Goal: Information Seeking & Learning: Learn about a topic

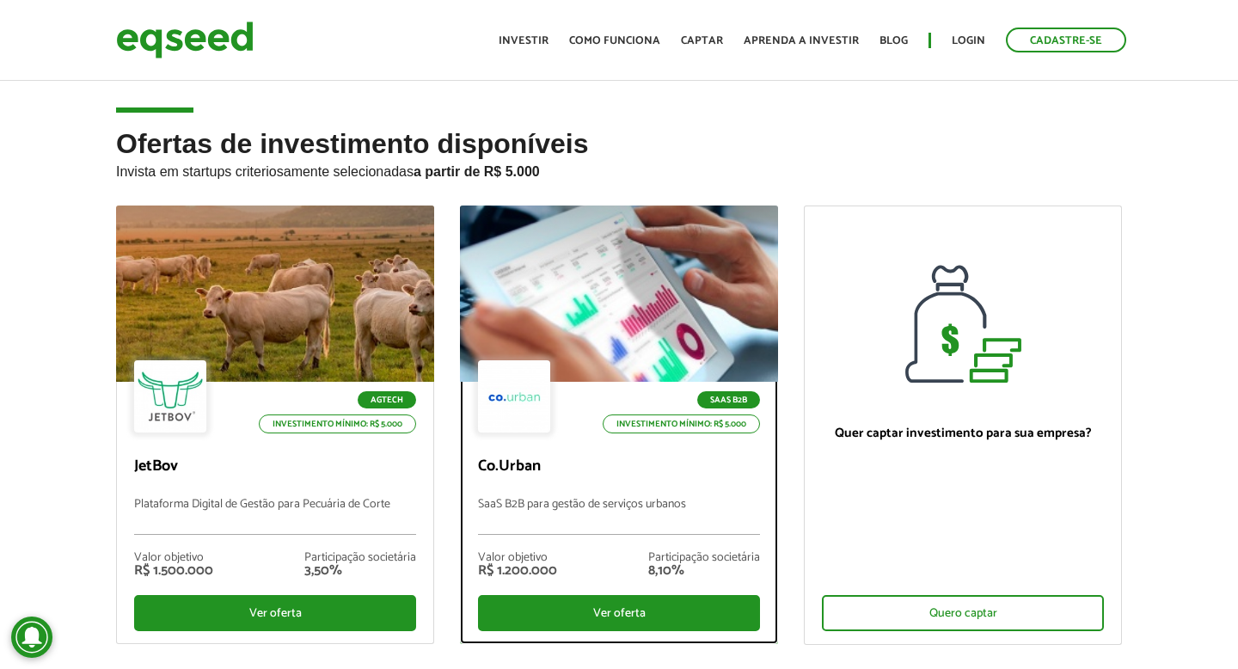
click at [656, 300] on div at bounding box center [619, 294] width 382 height 212
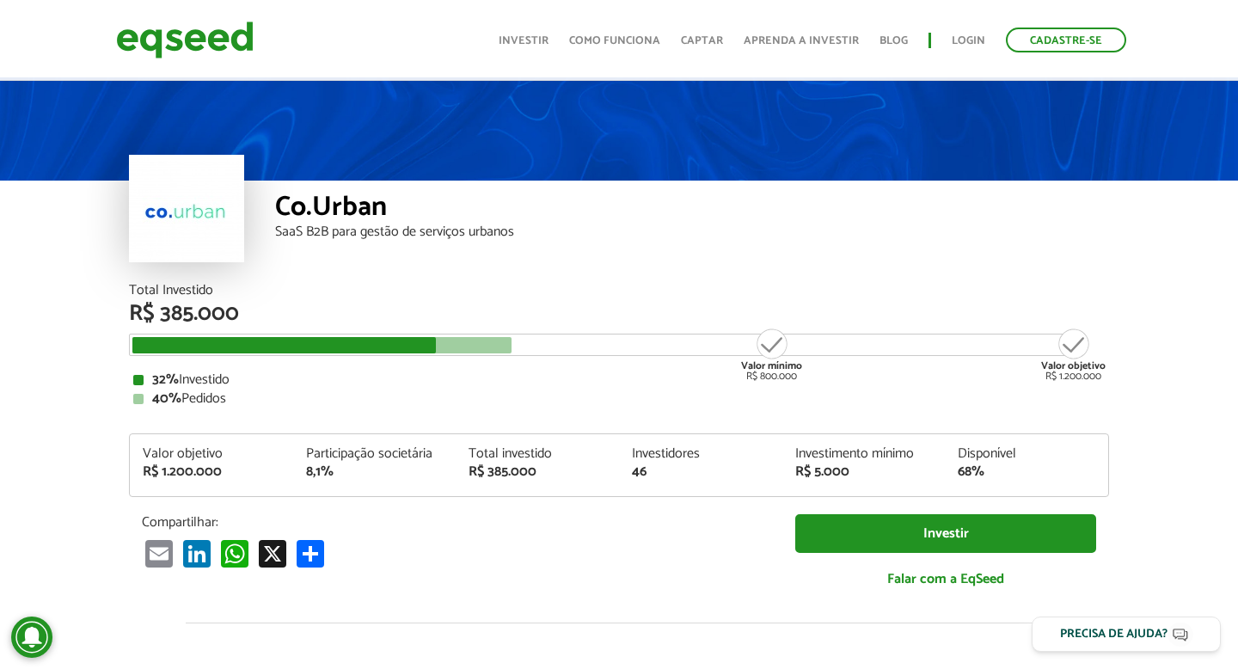
scroll to position [33, 0]
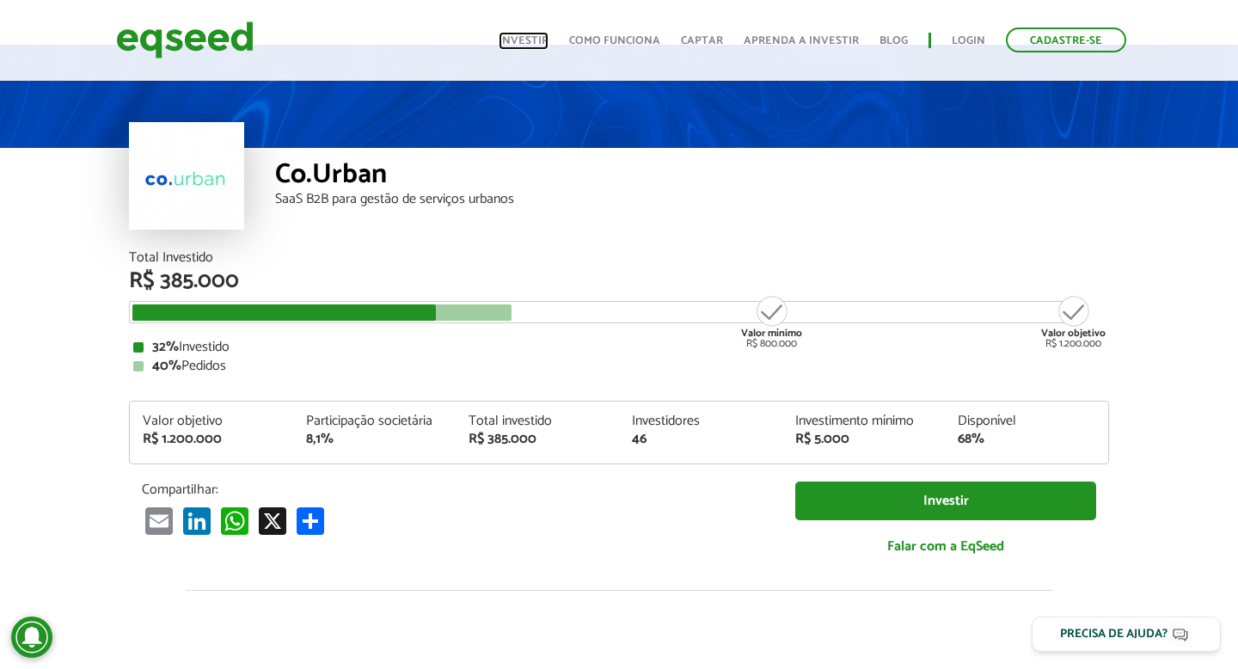
click at [515, 46] on link "Investir" at bounding box center [524, 40] width 50 height 11
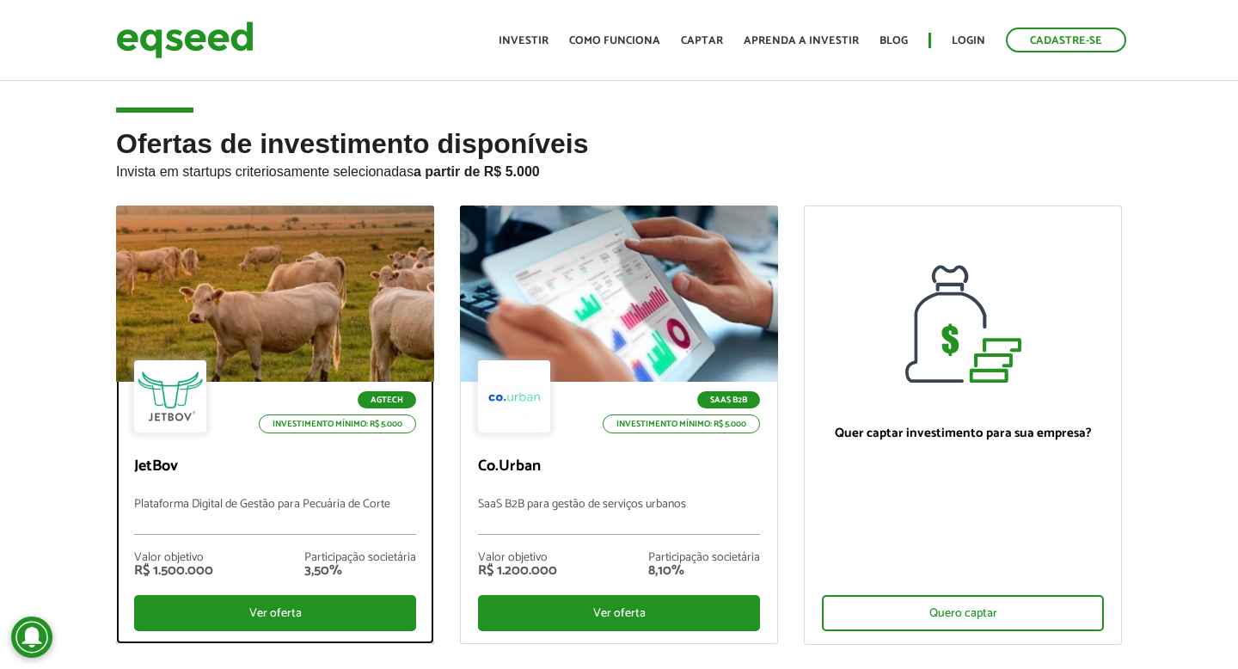
click at [343, 308] on div at bounding box center [275, 294] width 382 height 212
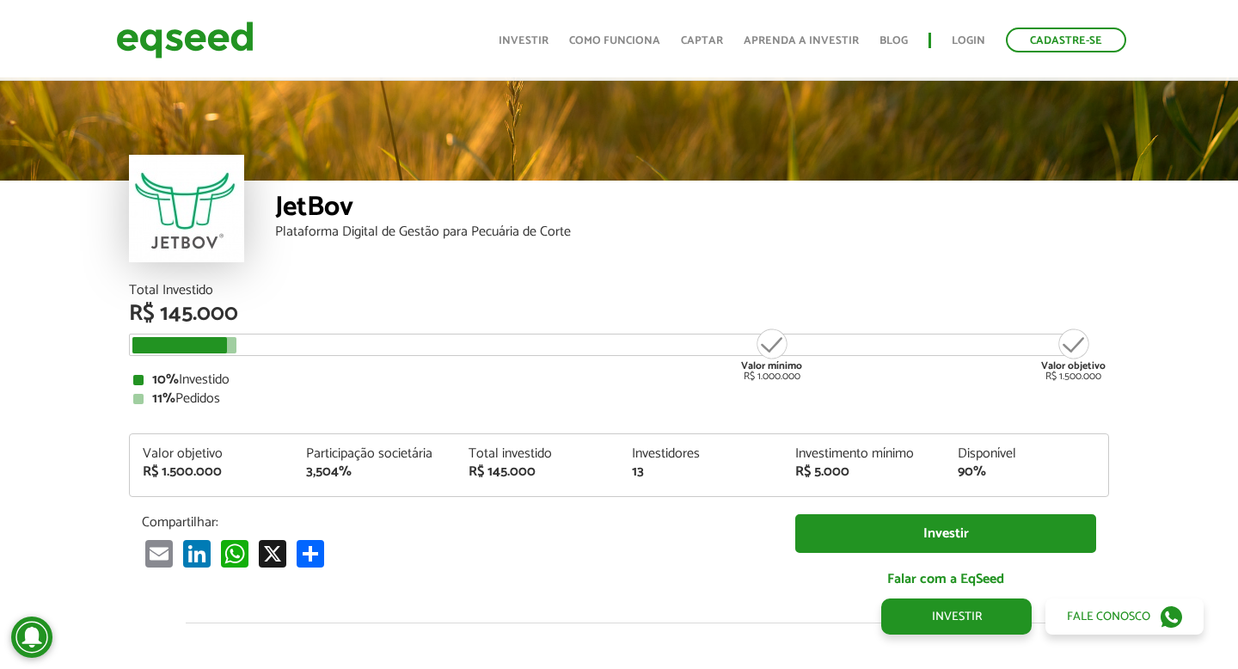
scroll to position [1990, 0]
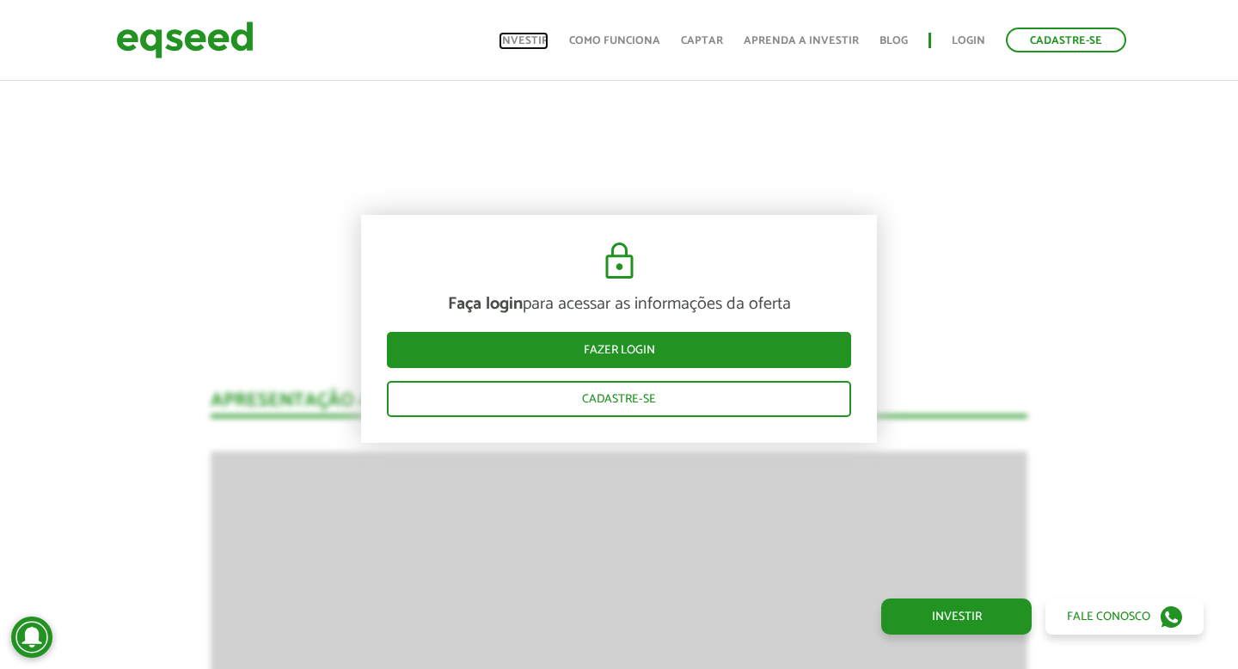
click at [523, 37] on link "Investir" at bounding box center [524, 40] width 50 height 11
